Goal: Task Accomplishment & Management: Use online tool/utility

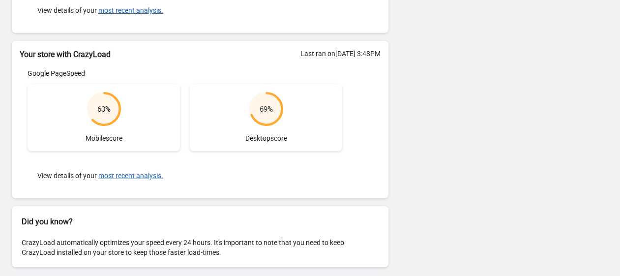
scroll to position [248, 0]
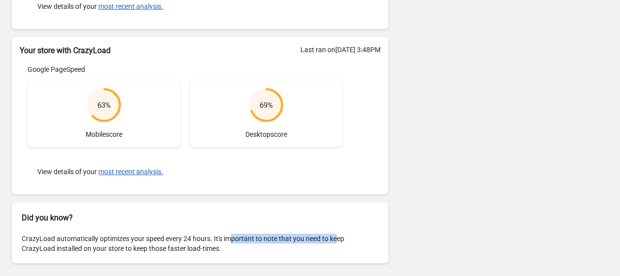
drag, startPoint x: 232, startPoint y: 237, endPoint x: 338, endPoint y: 236, distance: 105.8
click at [338, 236] on div "CrazyLoad automatically optimizes your speed every 24 hours. It's important to …" at bounding box center [200, 243] width 377 height 39
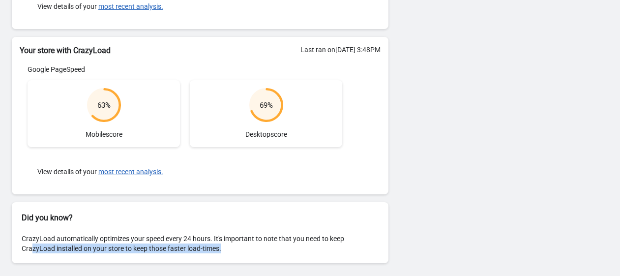
drag, startPoint x: 32, startPoint y: 245, endPoint x: 223, endPoint y: 244, distance: 190.9
click at [223, 244] on div "CrazyLoad automatically optimizes your speed every 24 hours. It's important to …" at bounding box center [200, 243] width 377 height 39
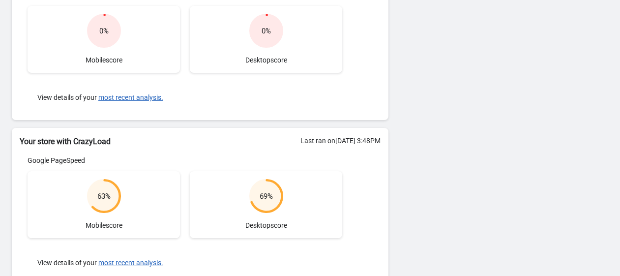
scroll to position [91, 0]
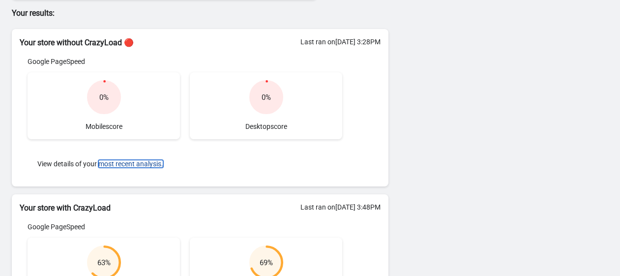
click at [127, 167] on button "most recent analysis." at bounding box center [130, 164] width 65 height 8
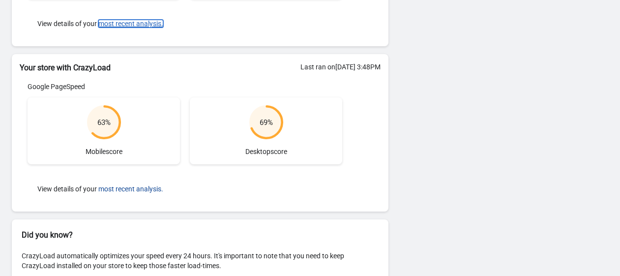
scroll to position [248, 0]
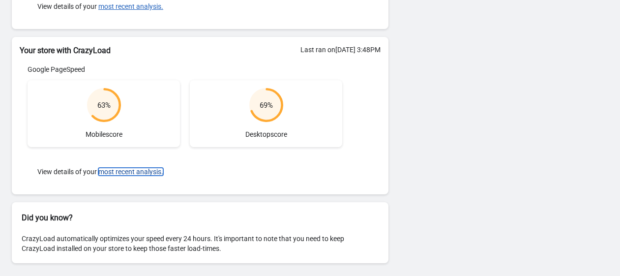
click at [141, 171] on button "most recent analysis." at bounding box center [130, 172] width 65 height 8
drag, startPoint x: 271, startPoint y: 186, endPoint x: 212, endPoint y: 185, distance: 59.5
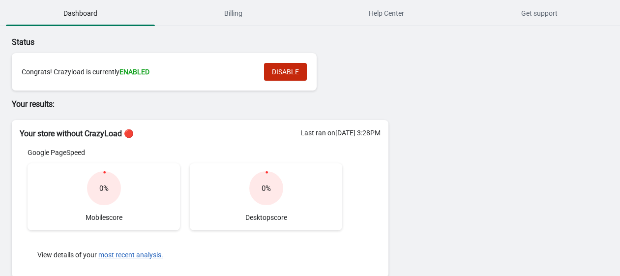
click at [187, 70] on div "Congrats! Crazyload is currently ENABLED" at bounding box center [138, 72] width 233 height 10
click at [300, 66] on button "DISABLE" at bounding box center [285, 72] width 43 height 18
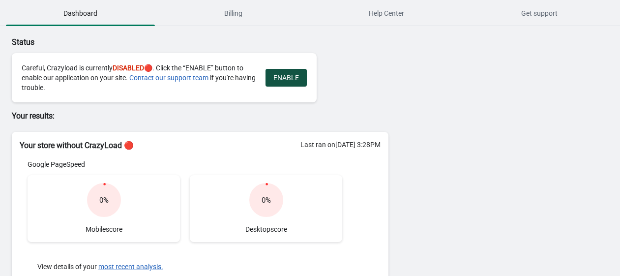
click at [287, 69] on button "ENABLE" at bounding box center [286, 78] width 41 height 18
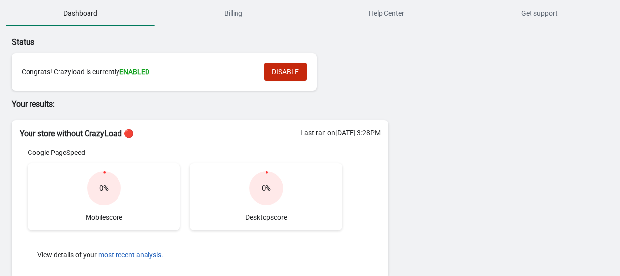
click at [134, 32] on div "Status Congrats! Crazyload is currently ENABLED DISABLE Your results: Your stor…" at bounding box center [195, 270] width 387 height 483
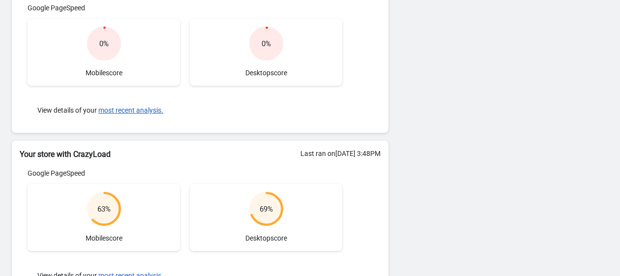
scroll to position [248, 0]
